Goal: Navigation & Orientation: Find specific page/section

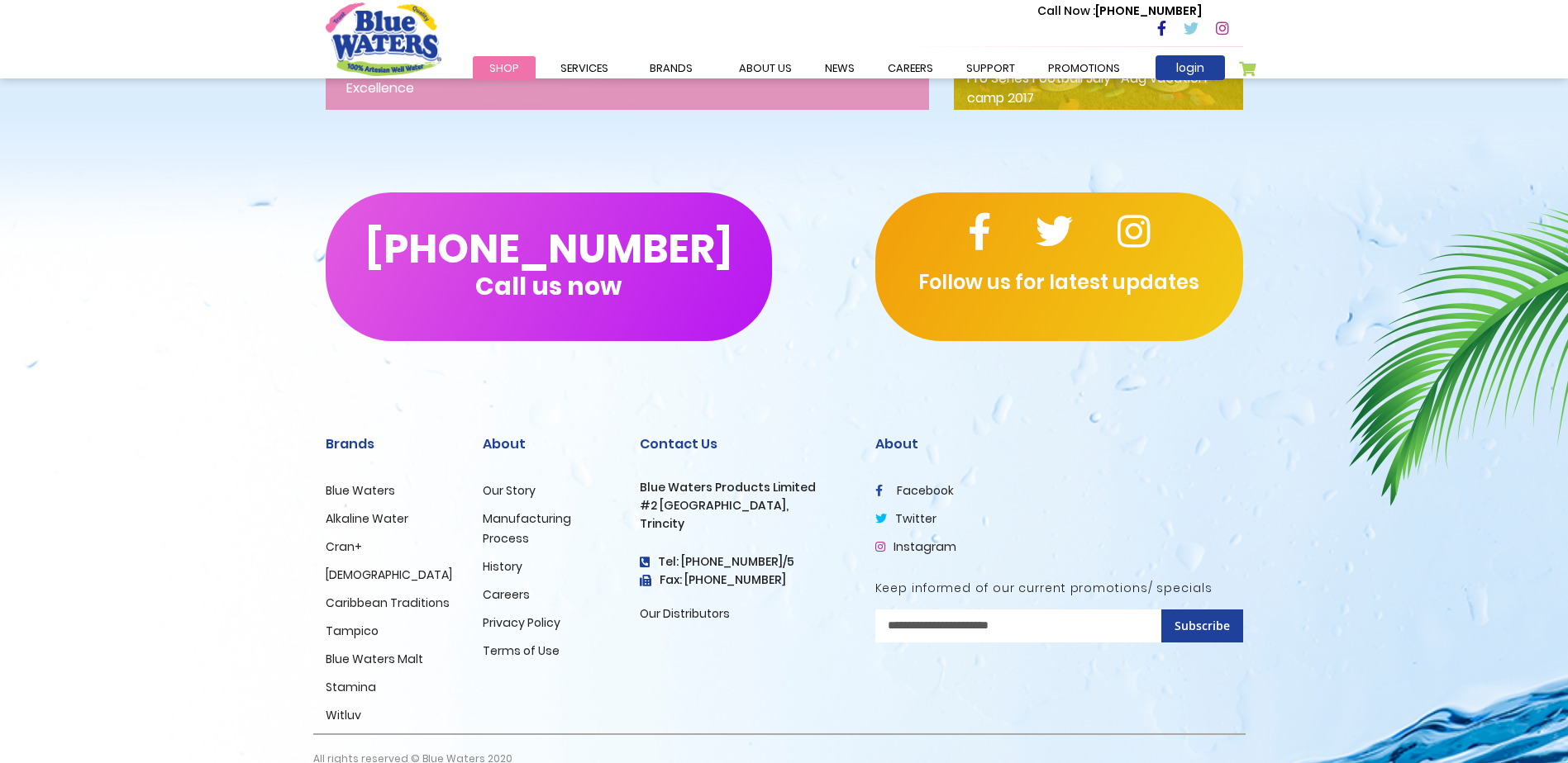
scroll to position [2684, 0]
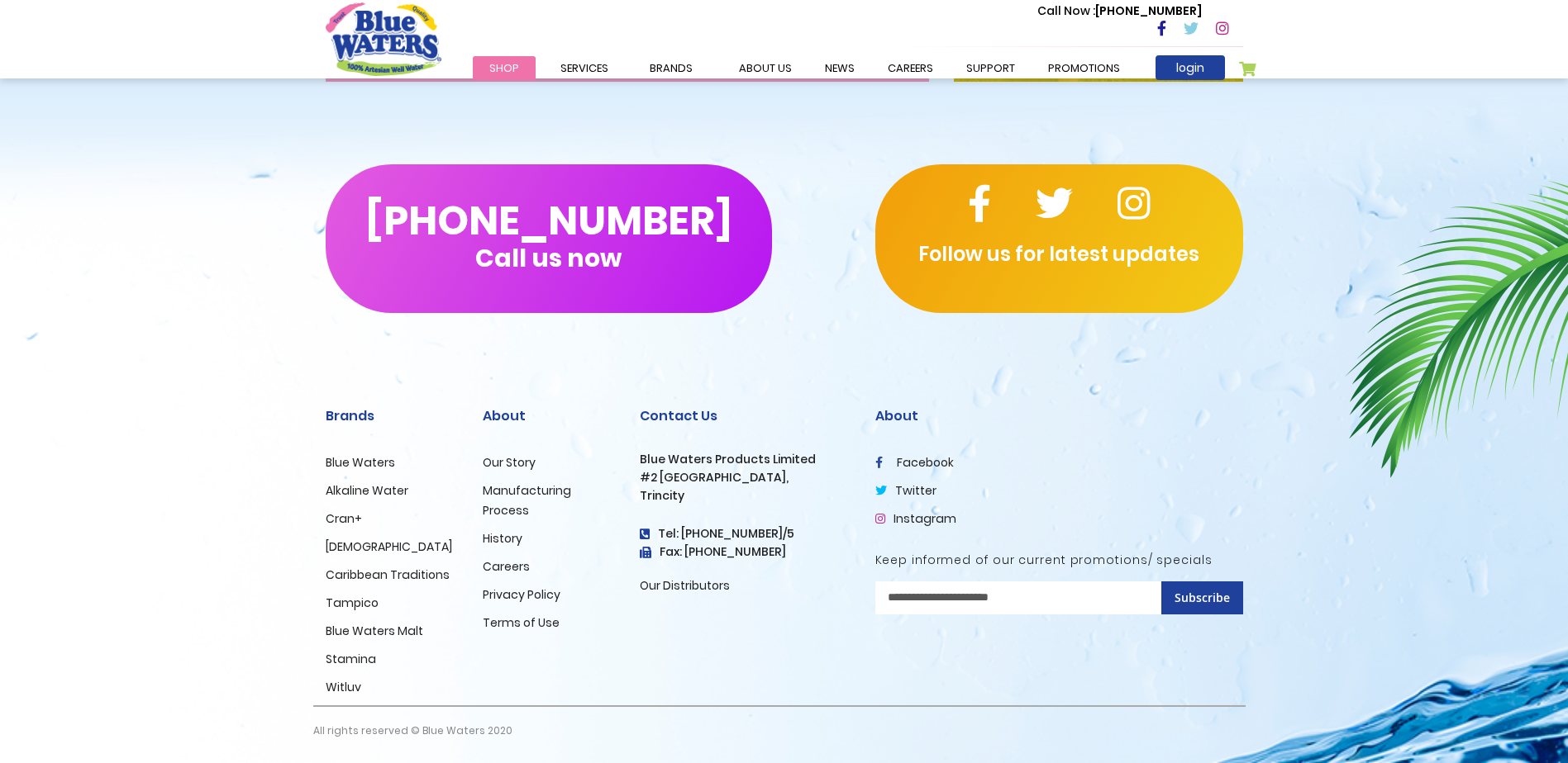
click at [370, 460] on link "Blue Waters" at bounding box center [360, 462] width 69 height 16
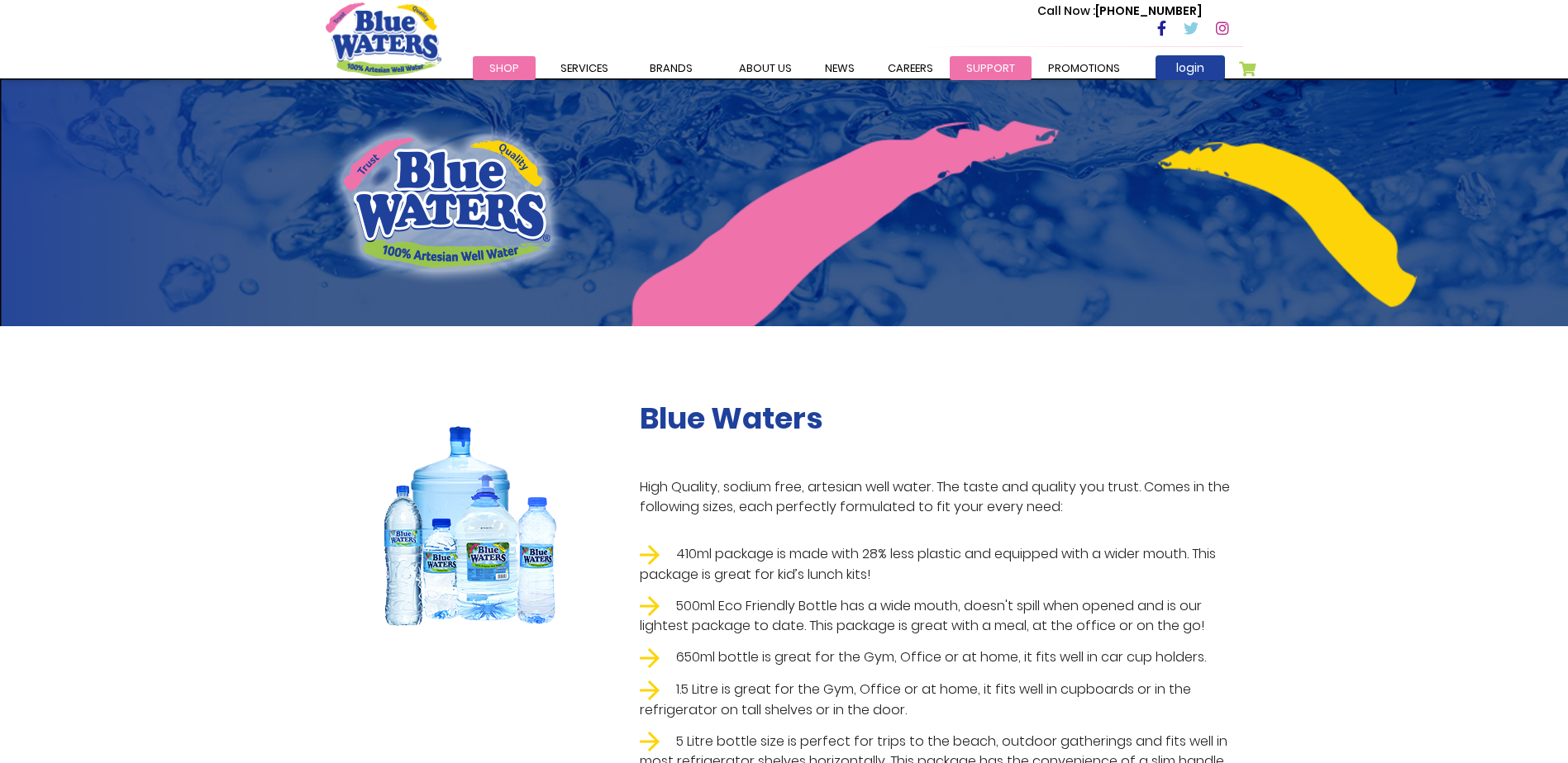
click at [968, 64] on link "support" at bounding box center [990, 68] width 81 height 24
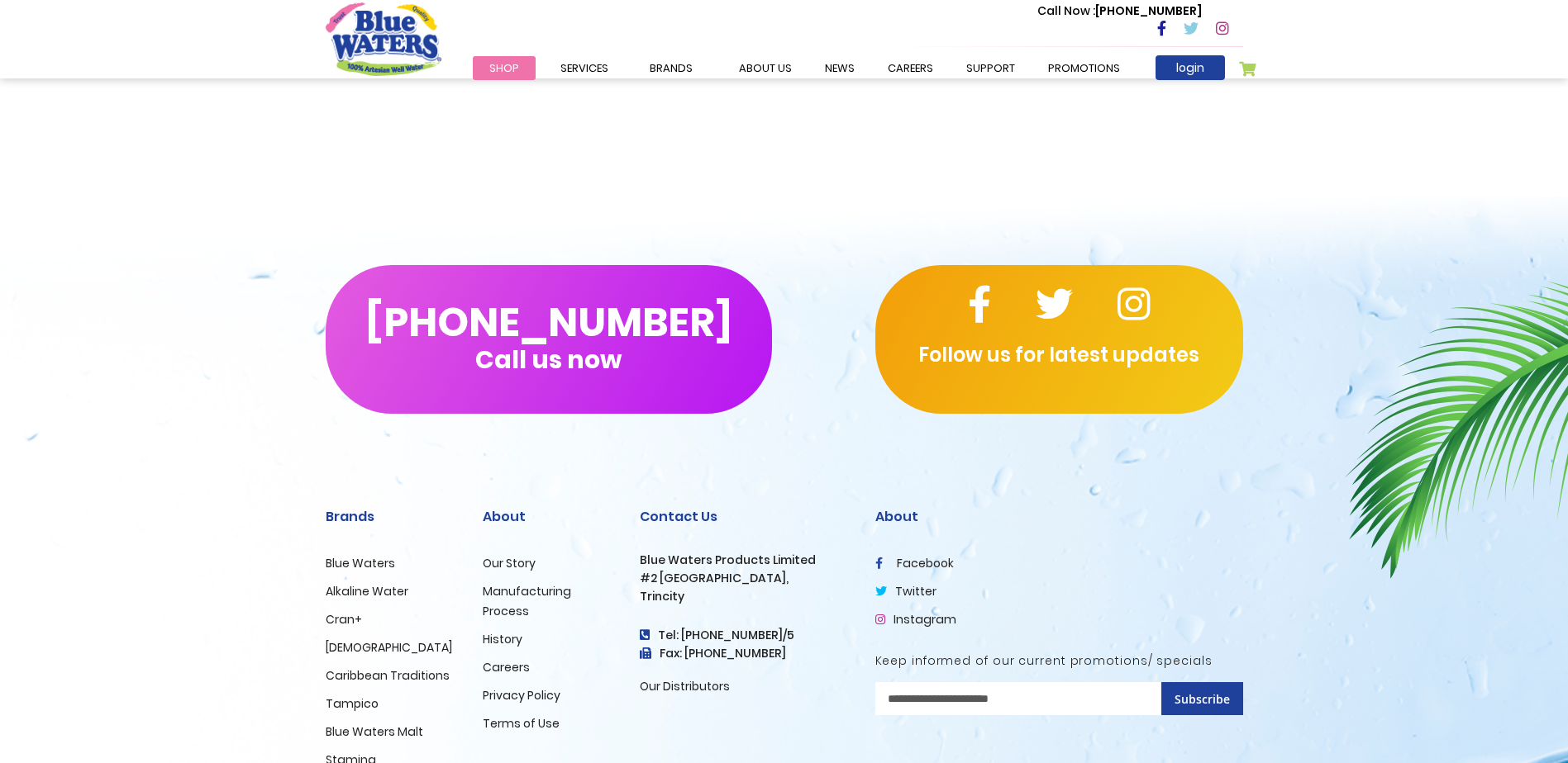
scroll to position [1900, 0]
